Goal: Check status: Check status

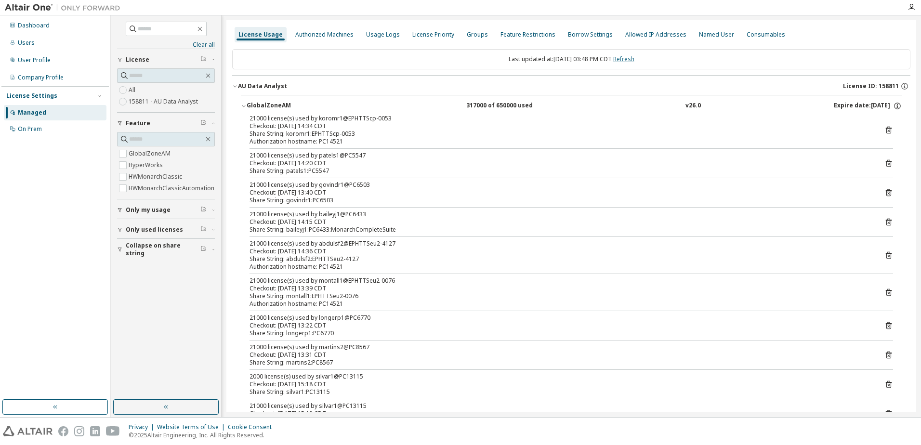
click at [634, 60] on link "Refresh" at bounding box center [623, 59] width 21 height 8
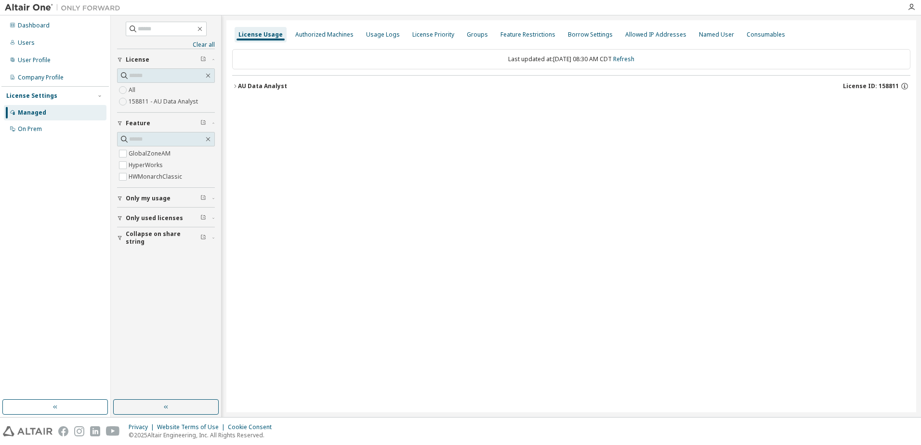
click at [233, 87] on icon "button" at bounding box center [235, 86] width 6 height 6
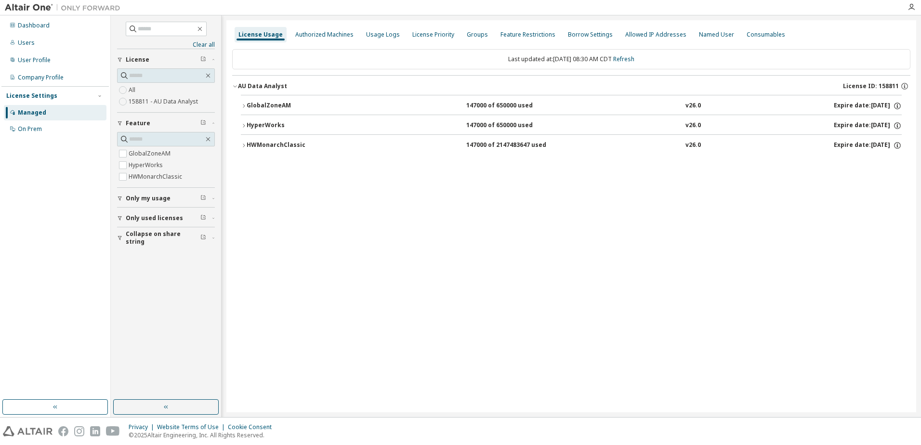
click at [245, 107] on icon "button" at bounding box center [244, 106] width 6 height 6
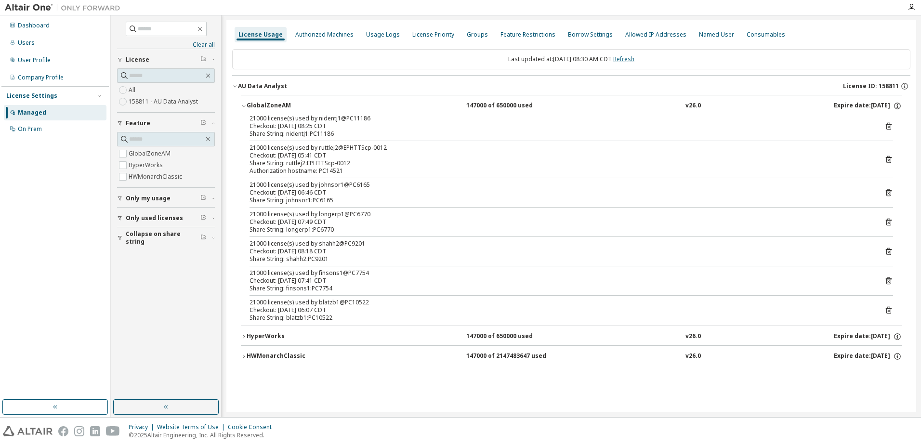
click at [634, 59] on link "Refresh" at bounding box center [623, 59] width 21 height 8
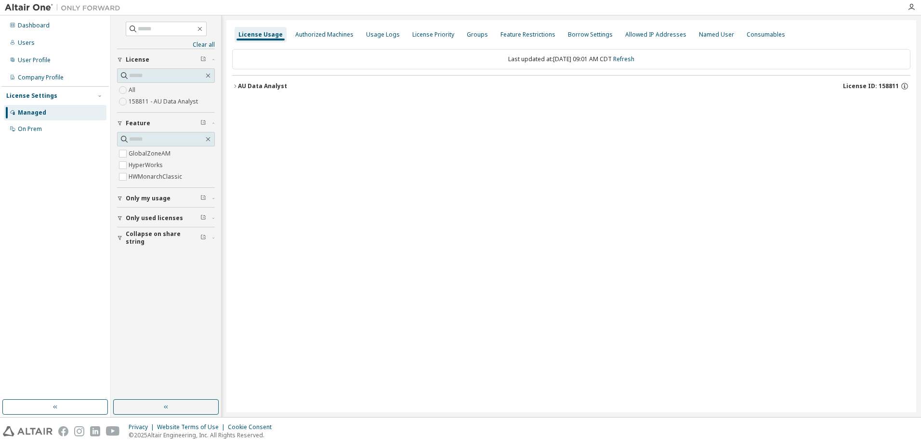
click at [229, 88] on div "License Usage Authorized Machines Usage Logs License Priority Groups Feature Re…" at bounding box center [571, 216] width 690 height 392
click at [234, 86] on icon "button" at bounding box center [235, 86] width 6 height 6
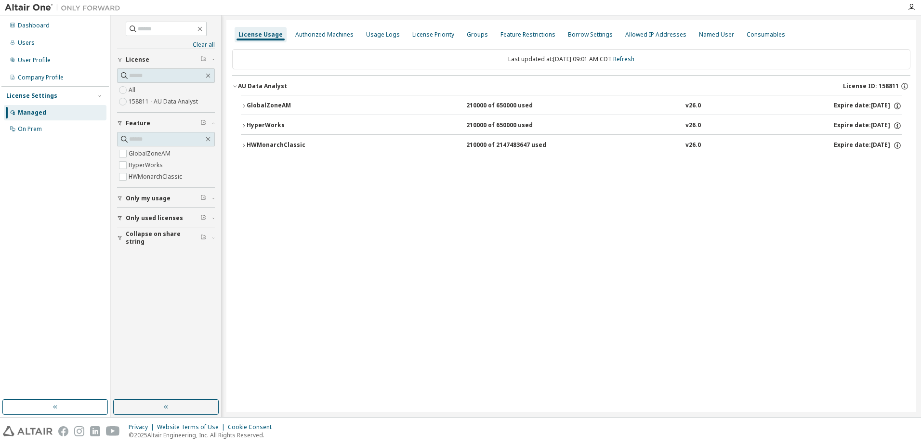
click at [246, 108] on icon "button" at bounding box center [244, 106] width 6 height 6
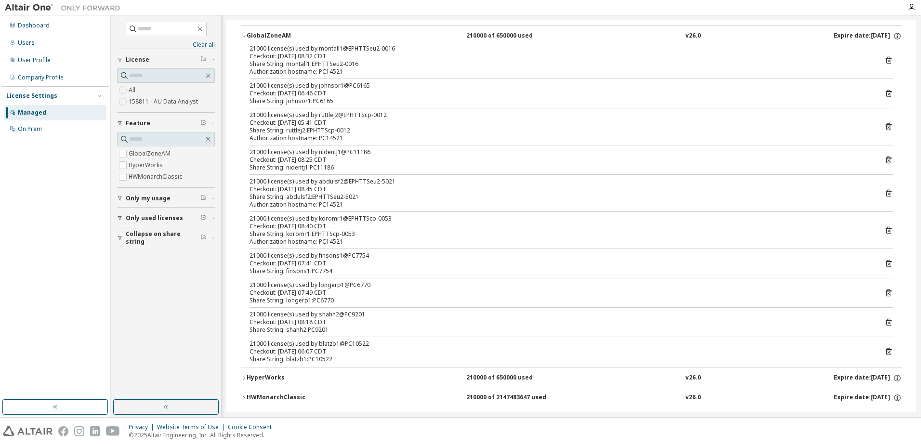
scroll to position [81, 0]
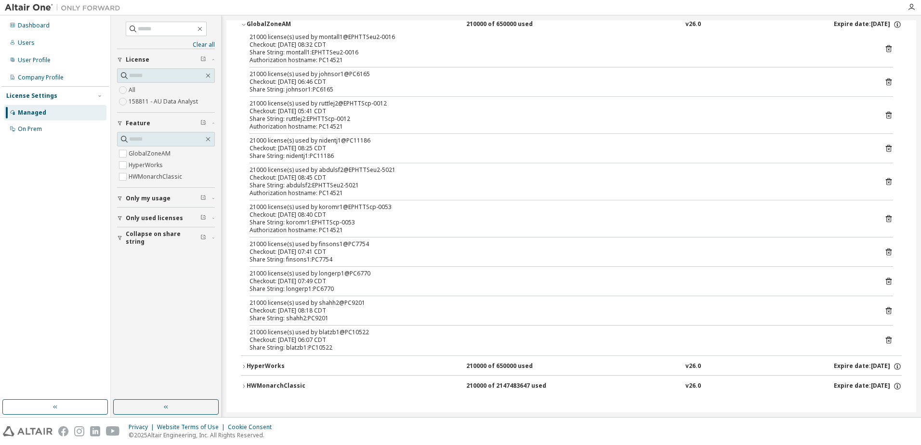
click at [245, 368] on icon "button" at bounding box center [244, 367] width 6 height 6
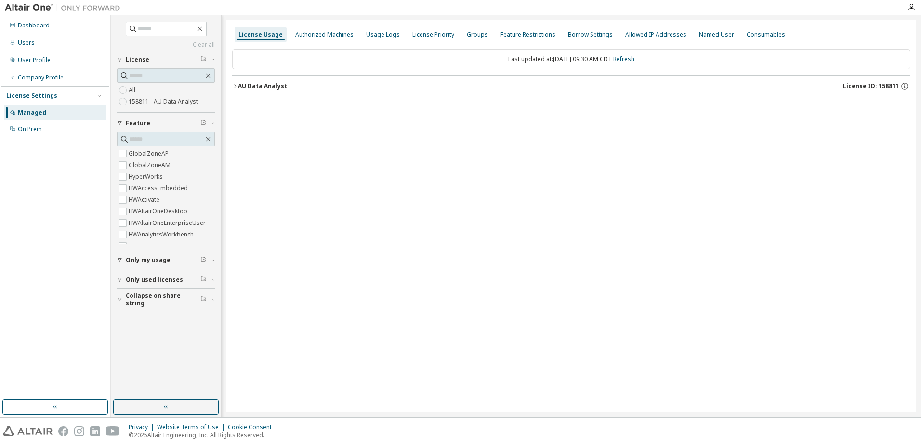
click at [122, 279] on icon "button" at bounding box center [120, 280] width 6 height 6
click at [235, 86] on icon "button" at bounding box center [235, 86] width 6 height 6
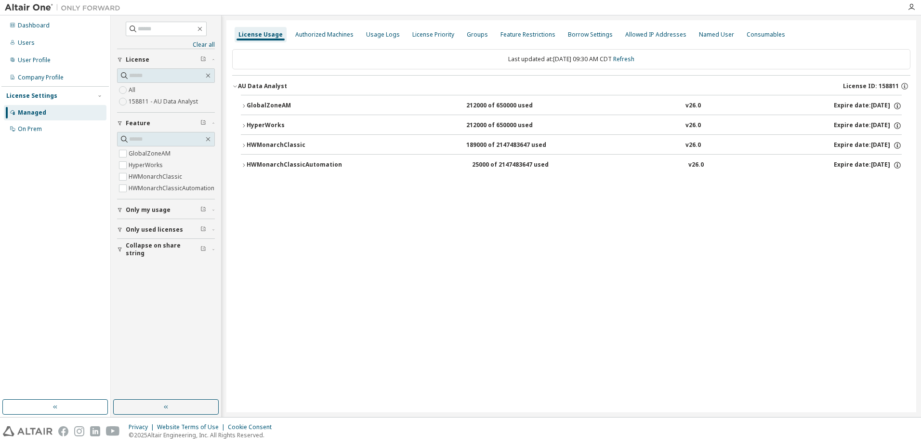
click at [246, 103] on icon "button" at bounding box center [244, 106] width 6 height 6
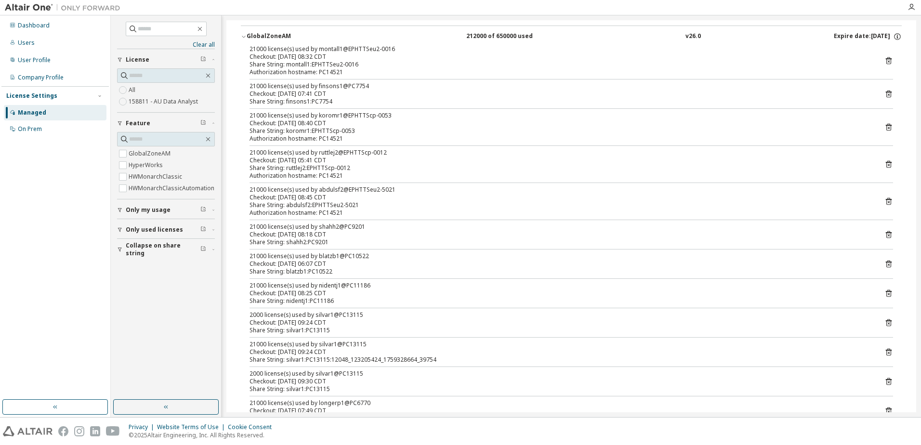
scroll to position [48, 0]
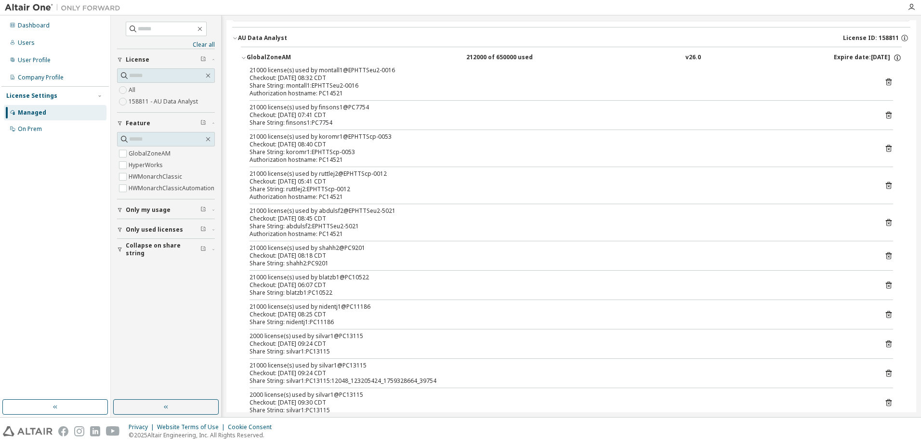
click at [235, 36] on icon "button" at bounding box center [235, 38] width 6 height 6
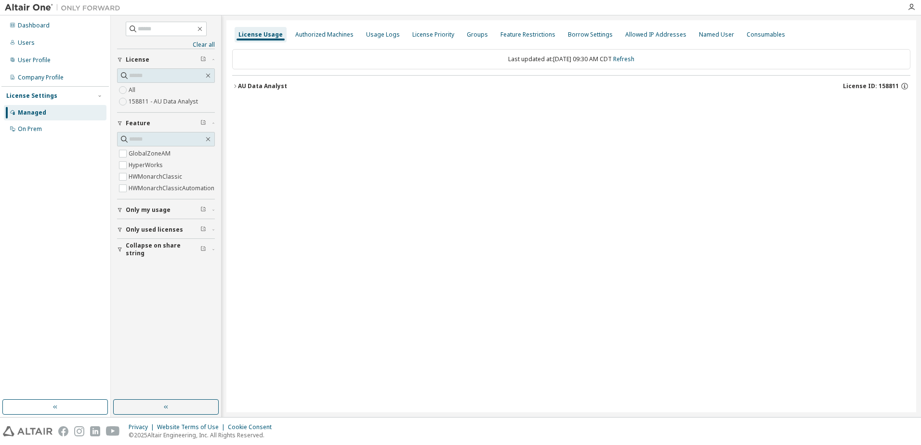
scroll to position [0, 0]
click at [234, 87] on icon "button" at bounding box center [235, 86] width 6 height 6
